Goal: Check status

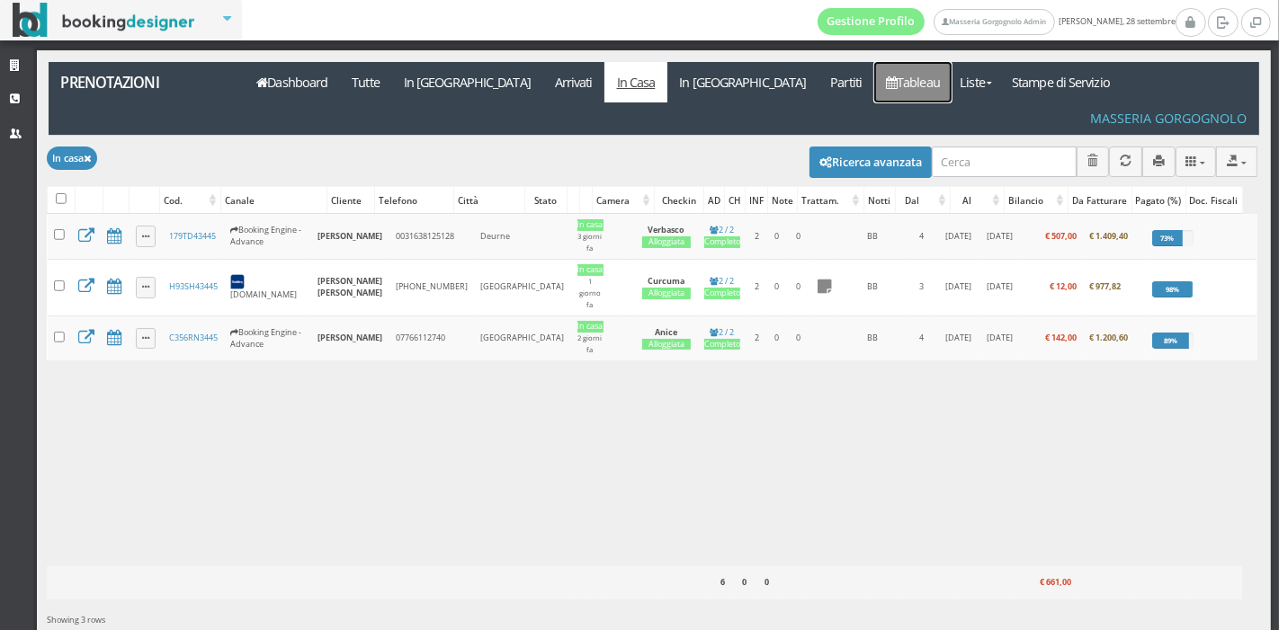
click at [886, 76] on icon at bounding box center [891, 82] width 11 height 13
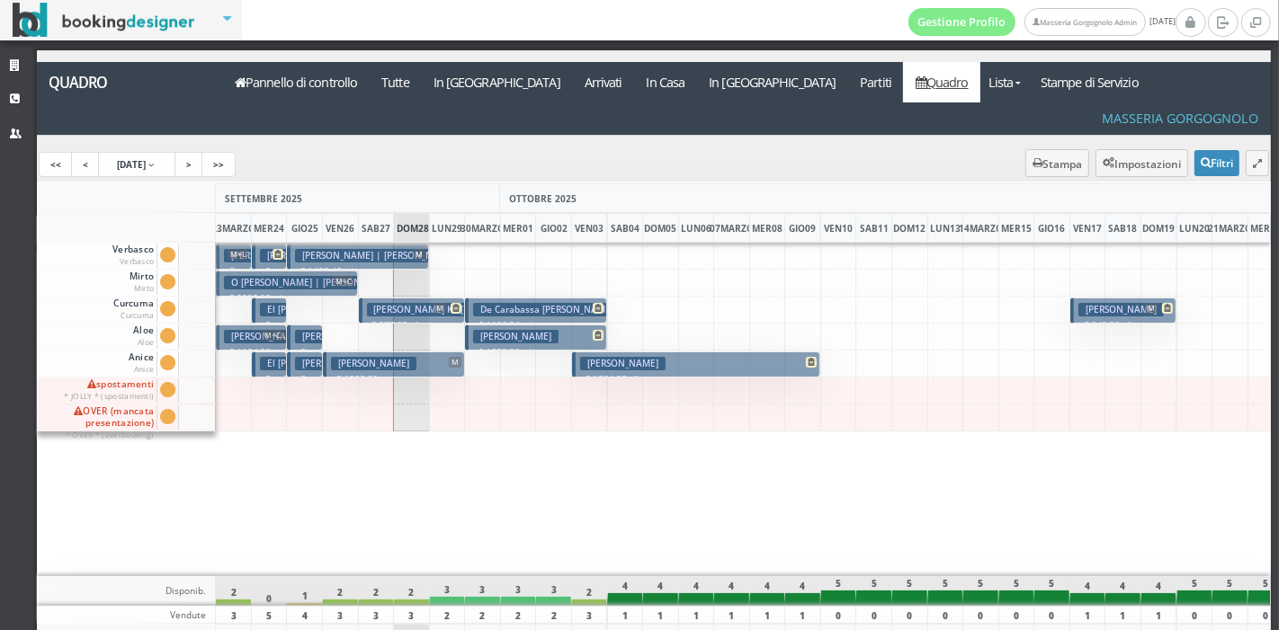
click at [590, 298] on button "De Carabassa [PERSON_NAME] € 1190,54 4 notti 2 Adulti" at bounding box center [536, 311] width 142 height 26
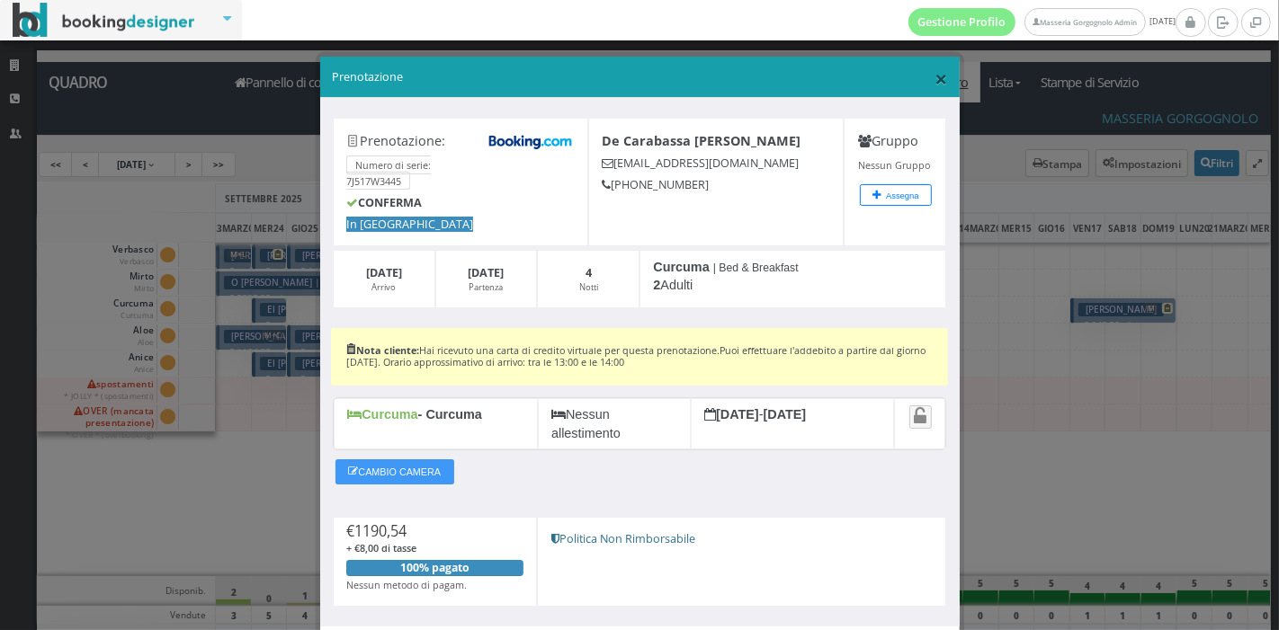
click at [934, 80] on font "×" at bounding box center [940, 78] width 13 height 31
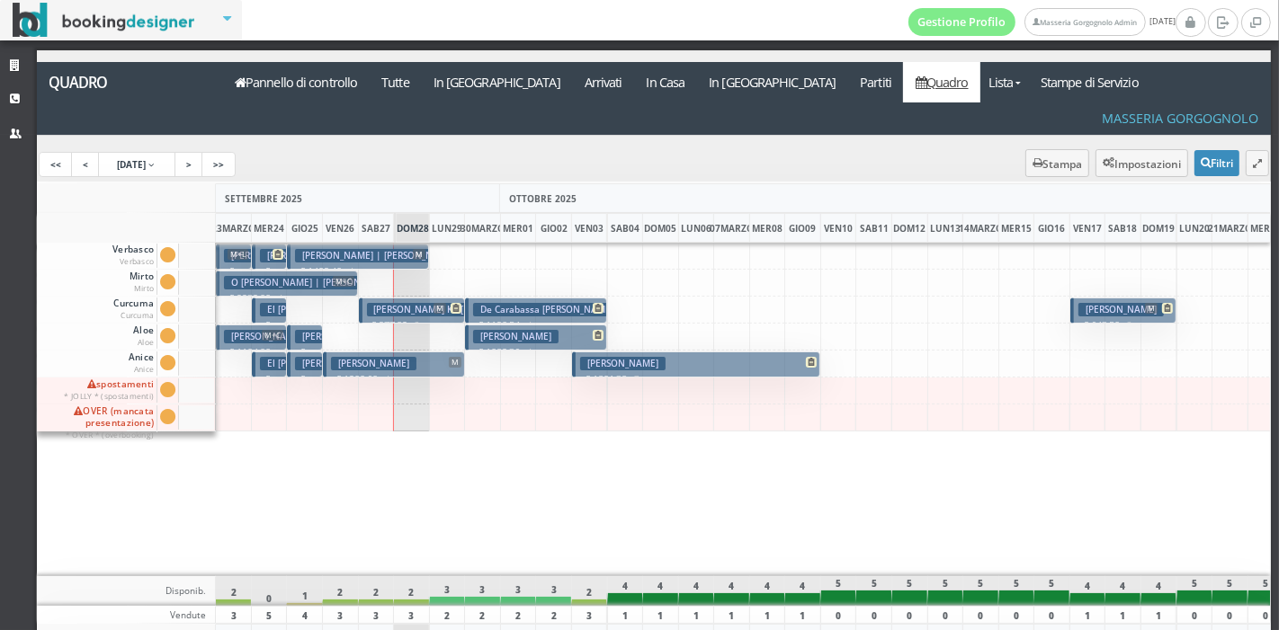
click at [1104, 303] on font "[PERSON_NAME]" at bounding box center [1120, 309] width 71 height 13
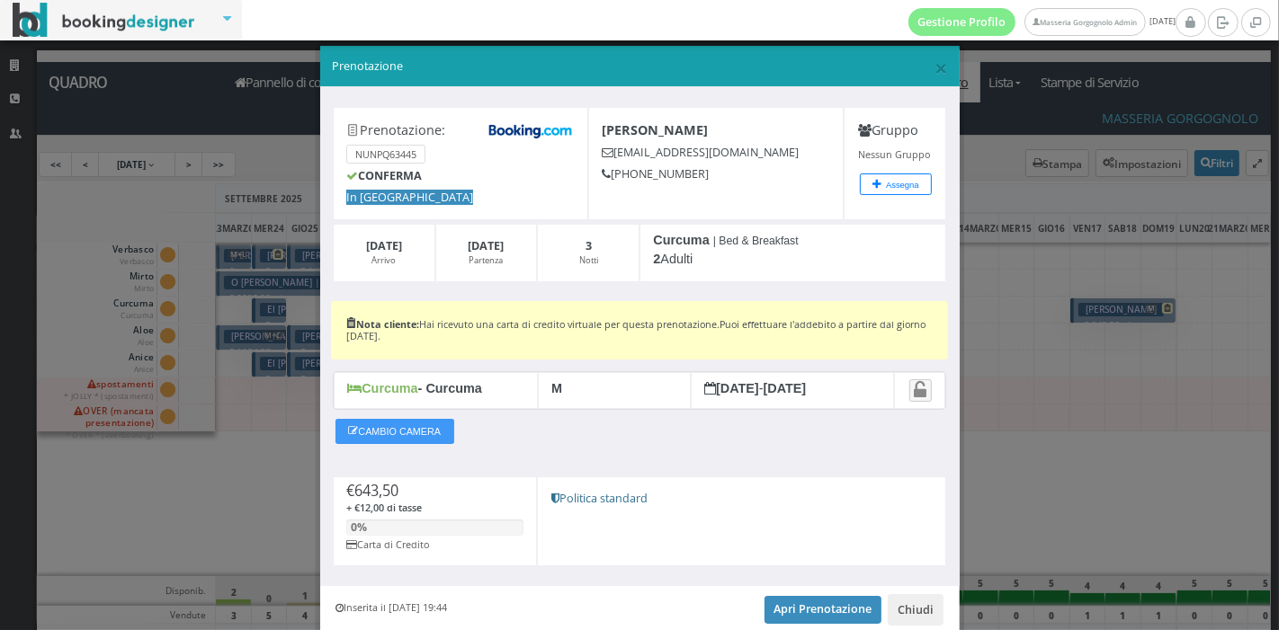
scroll to position [11, 0]
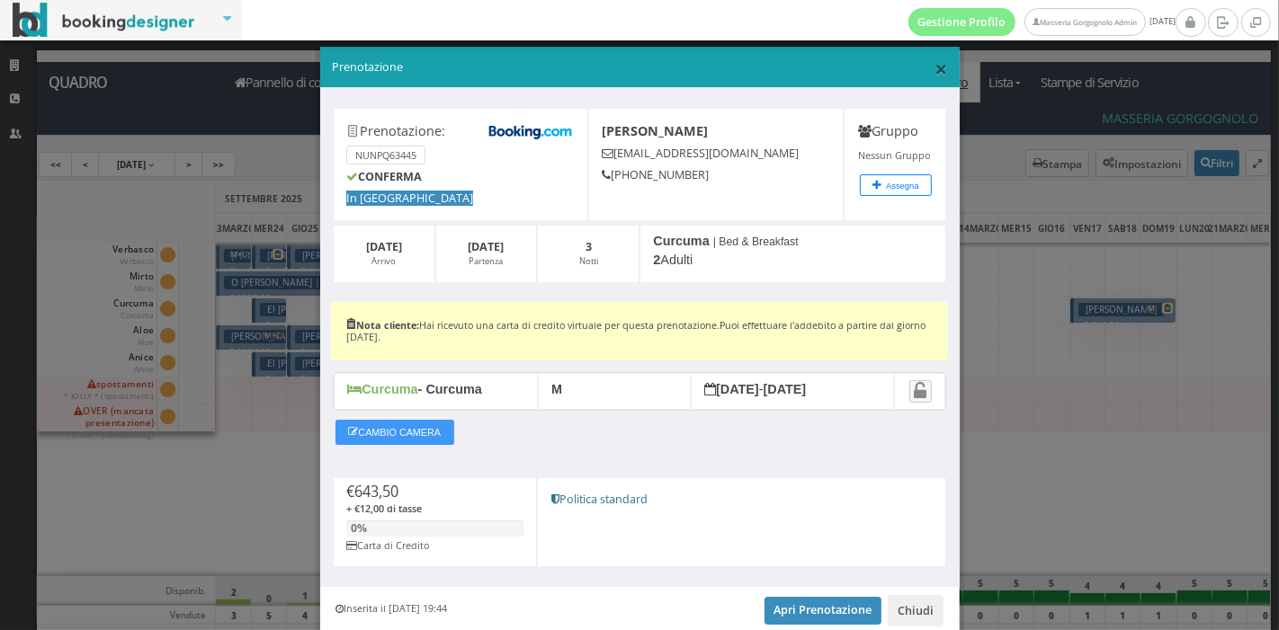
click at [934, 76] on font "×" at bounding box center [940, 68] width 13 height 31
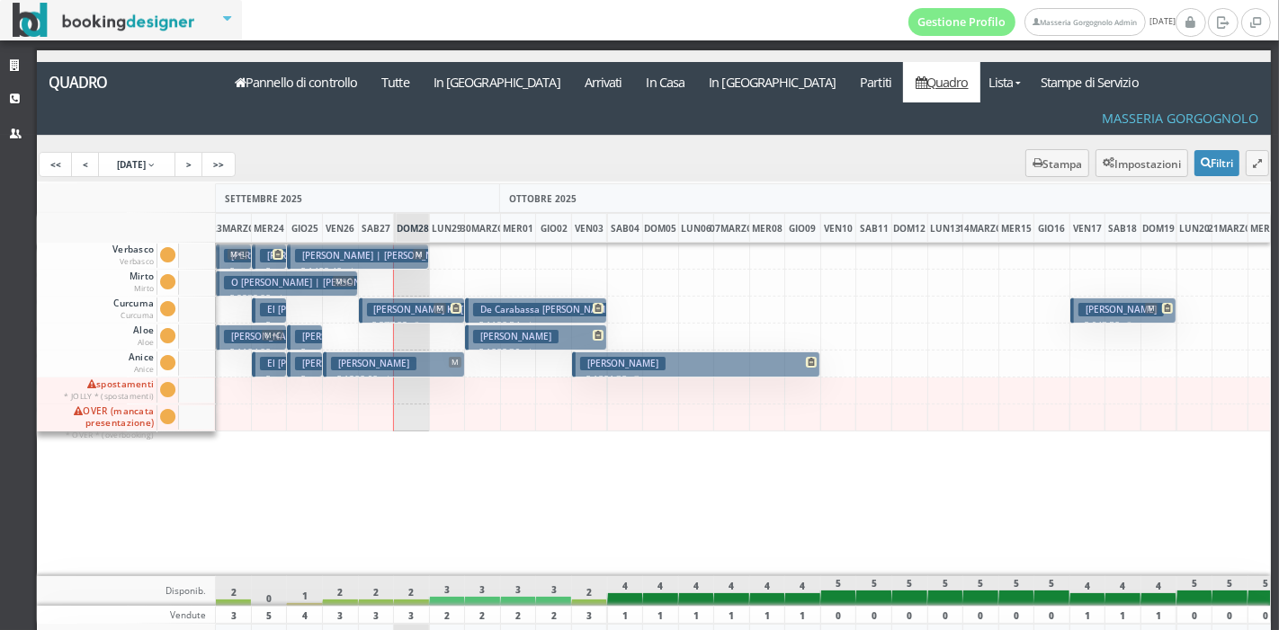
click at [577, 298] on button "De Carabassa [PERSON_NAME] € 1190,54 4 notti 2 Adulti" at bounding box center [536, 311] width 142 height 26
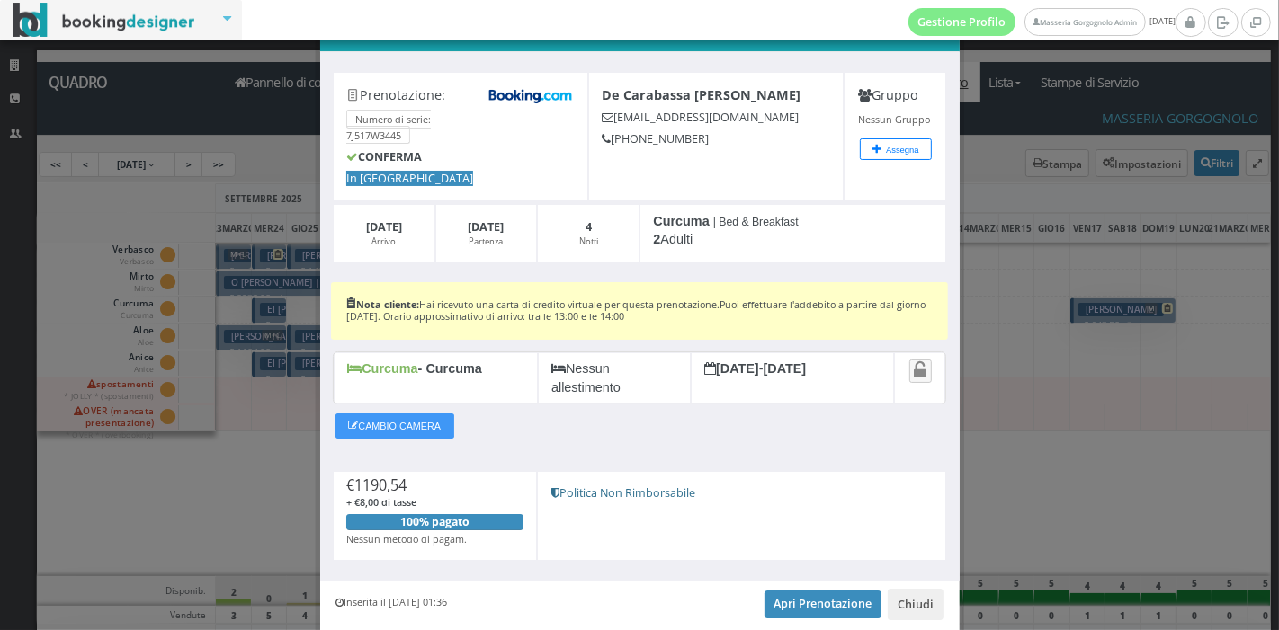
scroll to position [4, 0]
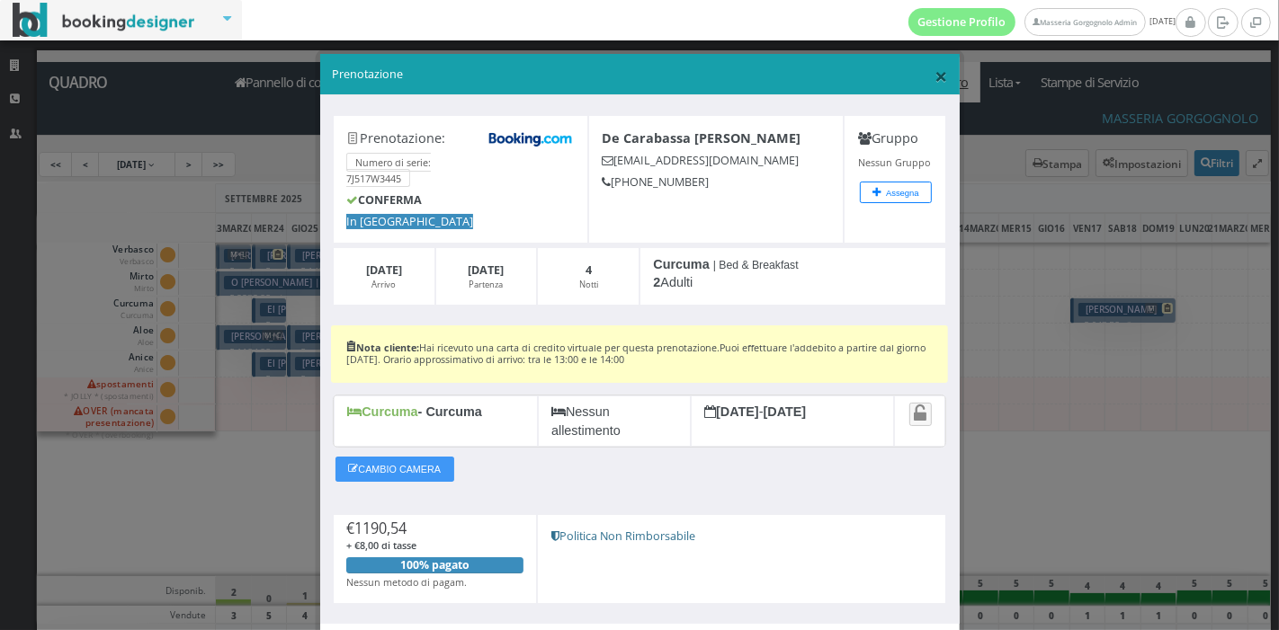
click at [934, 82] on font "×" at bounding box center [940, 75] width 13 height 31
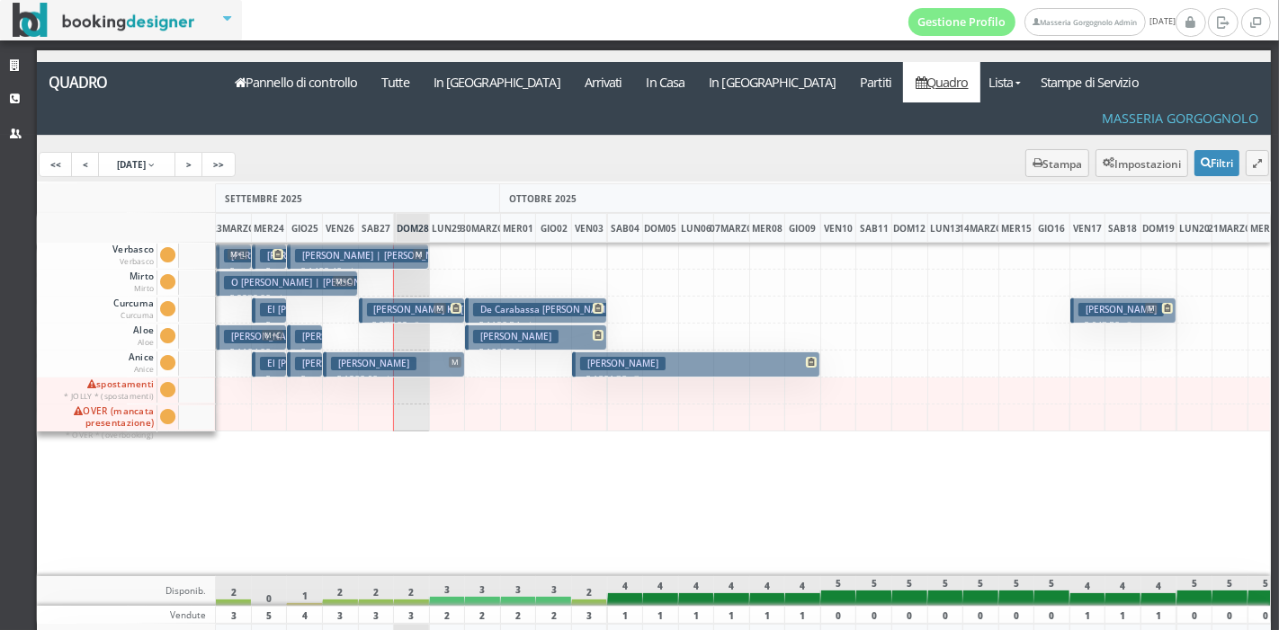
click at [743, 352] on button "[PERSON_NAME] € 1801,38 7 notti 2 Adulti" at bounding box center [696, 365] width 248 height 26
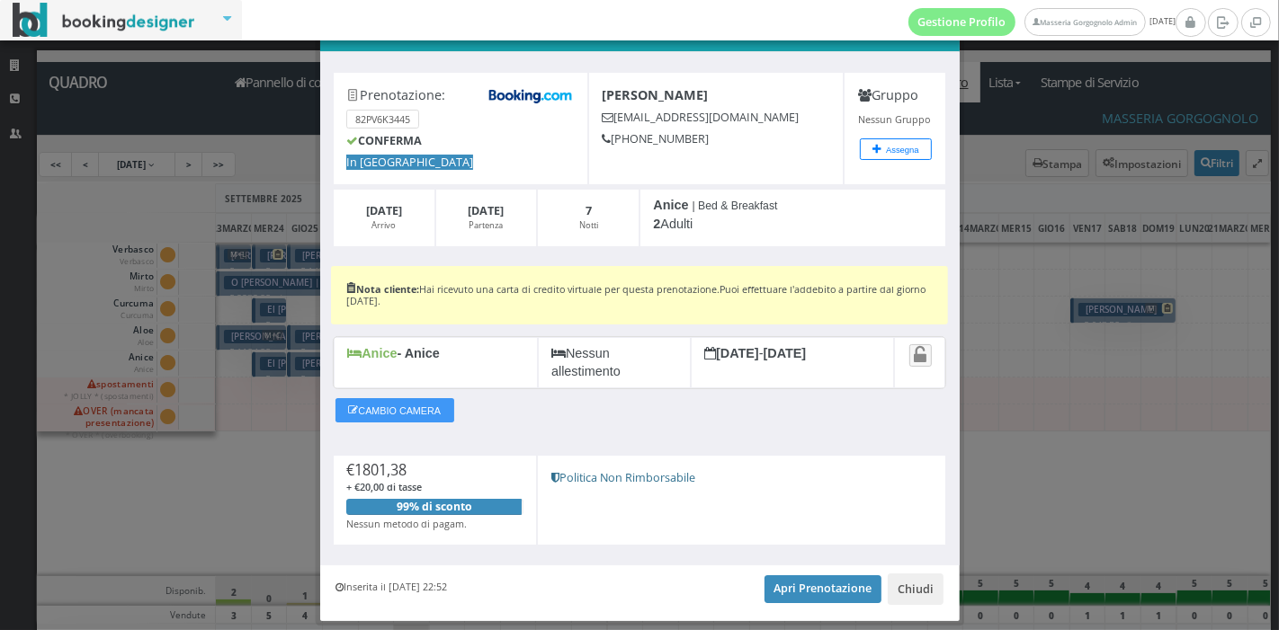
scroll to position [40, 0]
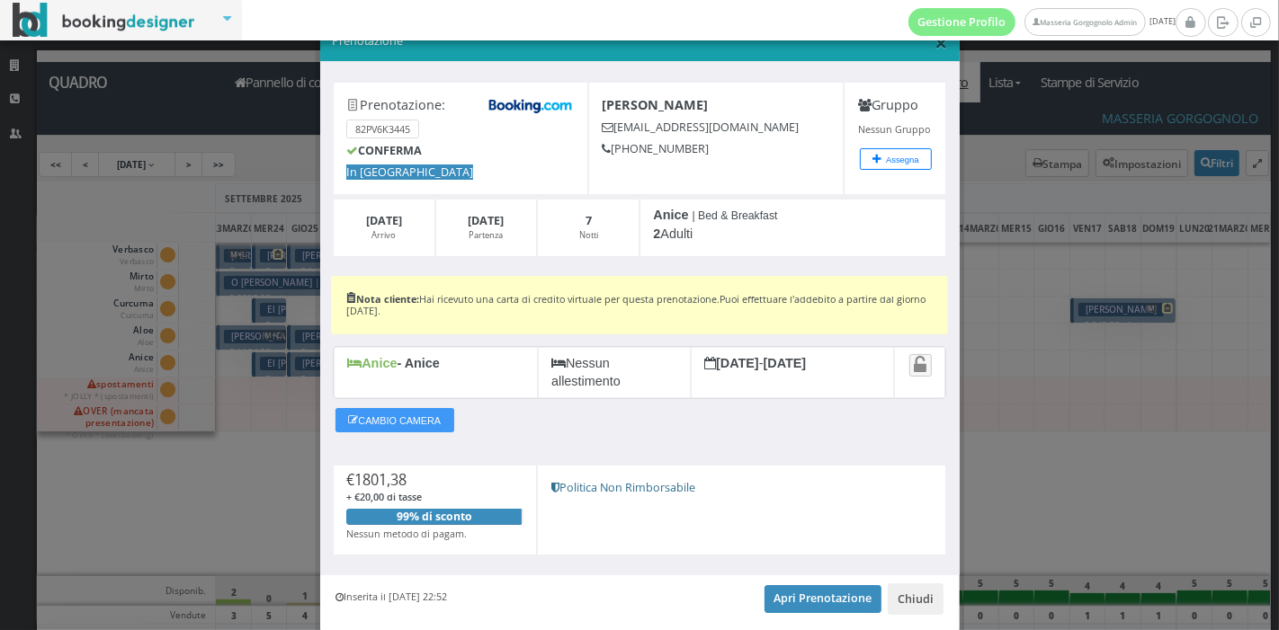
click at [934, 51] on font "×" at bounding box center [940, 42] width 13 height 31
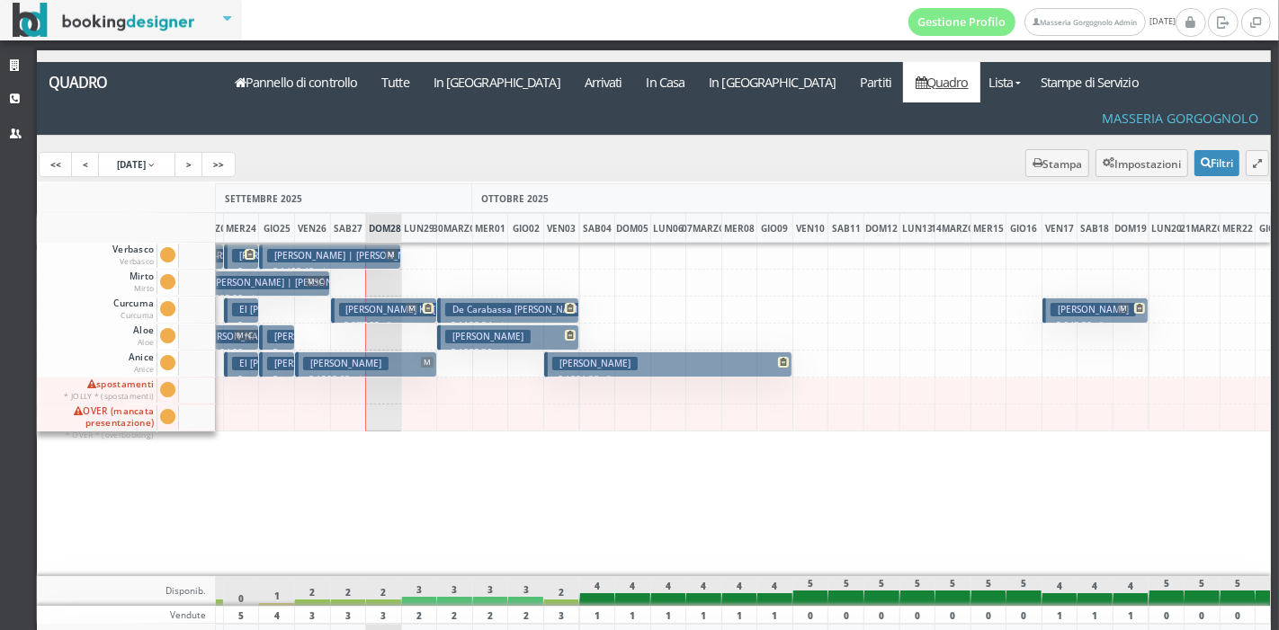
scroll to position [0, 0]
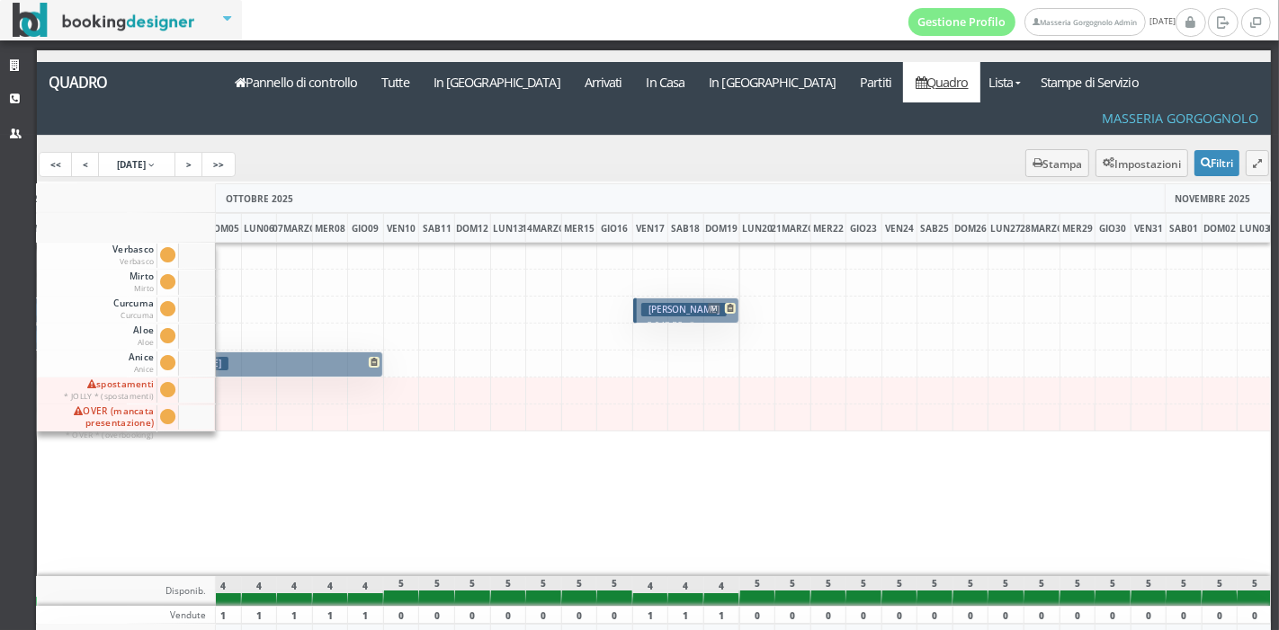
click at [1045, 222] on font "MARZO" at bounding box center [1047, 228] width 33 height 13
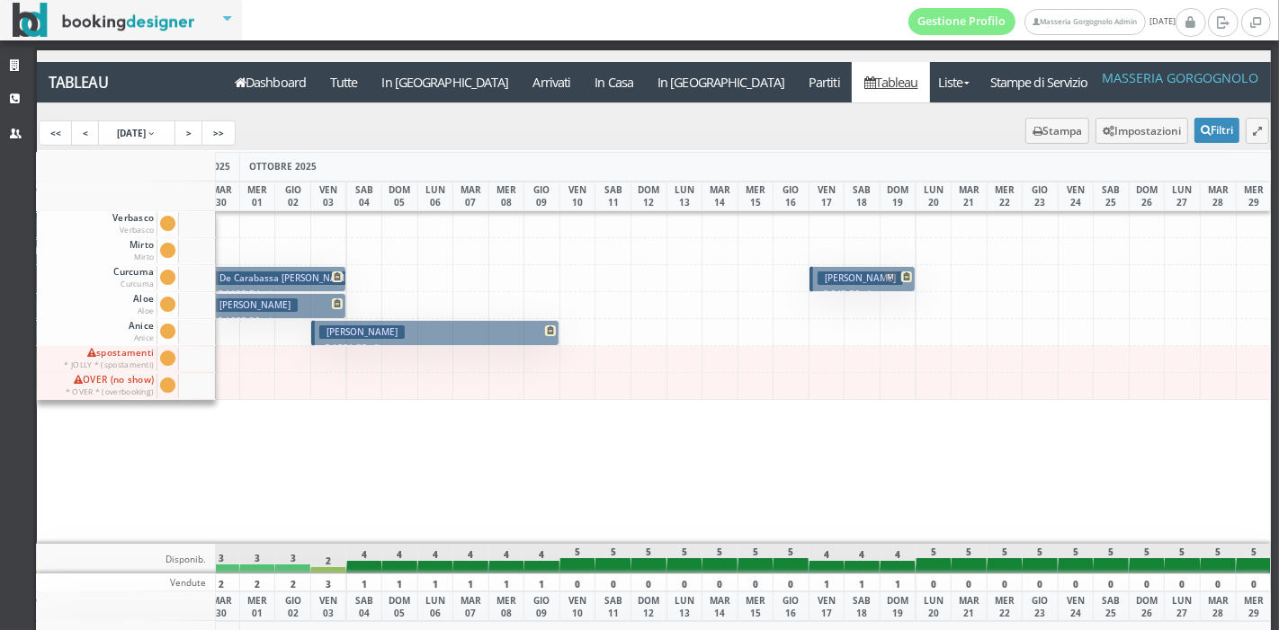
click at [429, 332] on button "Tröndle Katharina € 1801.38 7 notti 2 Adulti" at bounding box center [435, 333] width 248 height 26
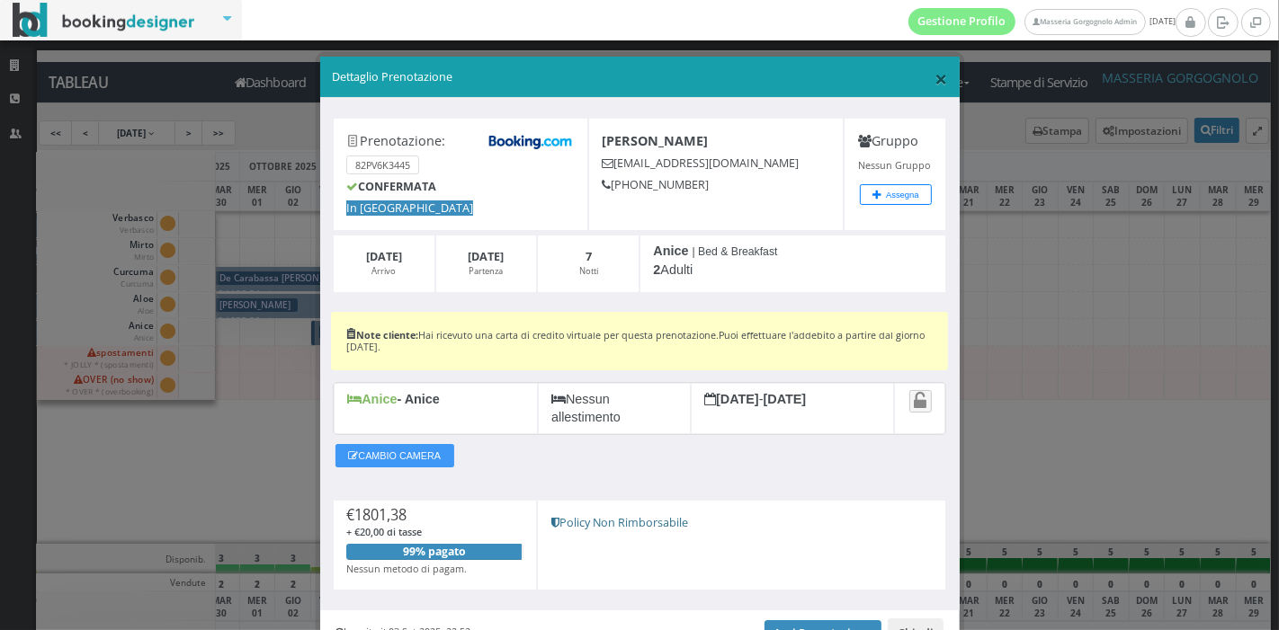
click at [934, 78] on span "×" at bounding box center [940, 78] width 13 height 31
